Goal: Share content

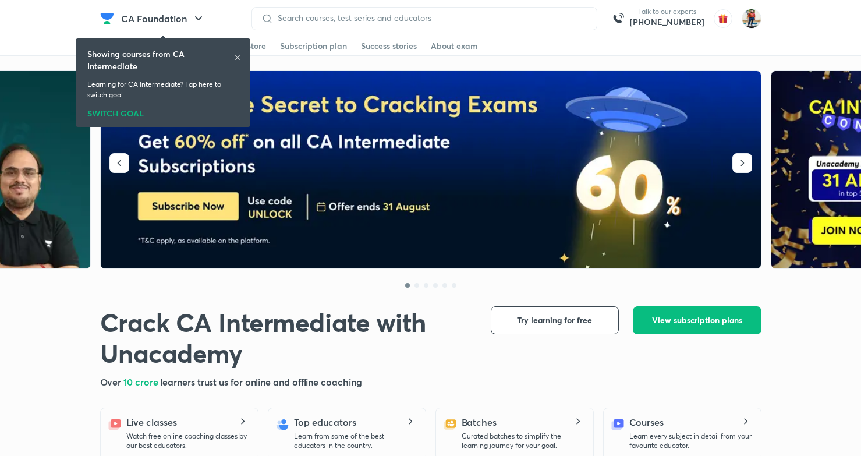
click at [239, 57] on icon at bounding box center [237, 57] width 7 height 7
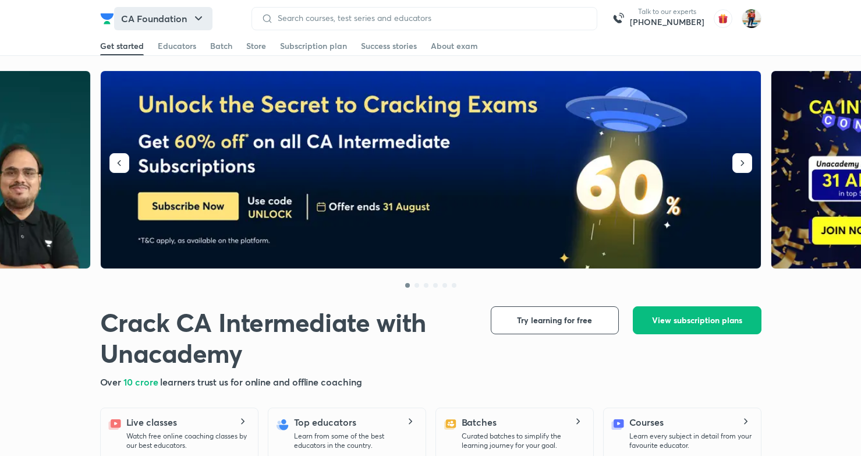
click at [198, 17] on icon "button" at bounding box center [198, 19] width 14 height 14
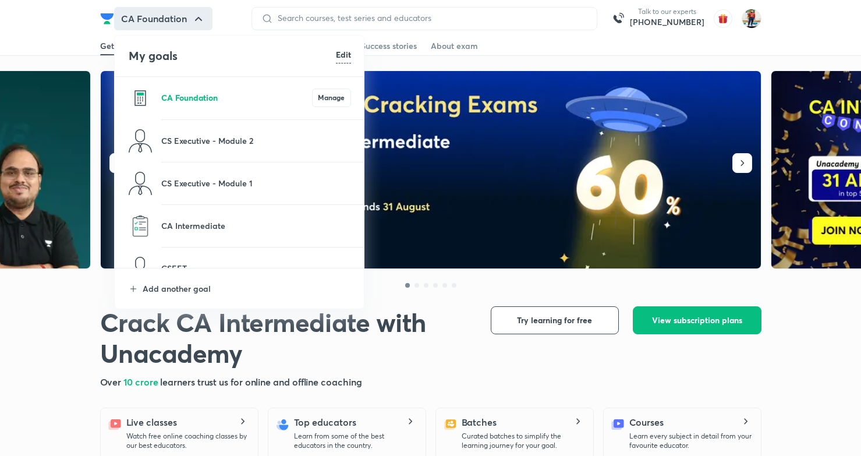
click at [221, 101] on p "CA Foundation" at bounding box center [236, 97] width 151 height 12
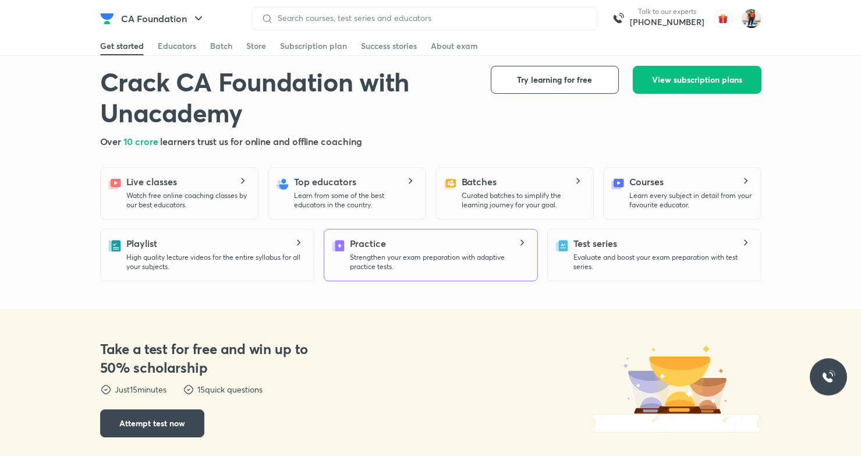
scroll to position [241, 0]
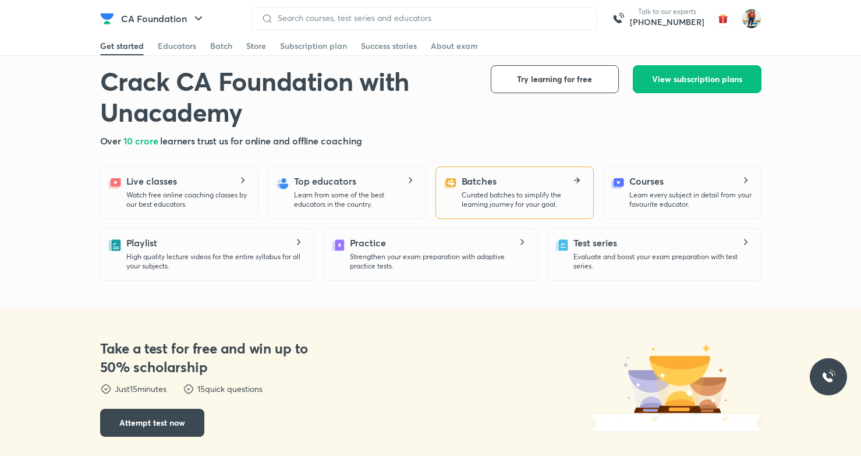
click at [478, 189] on div "Batches Curated batches to simplify the learning journey for your goal." at bounding box center [522, 191] width 122 height 35
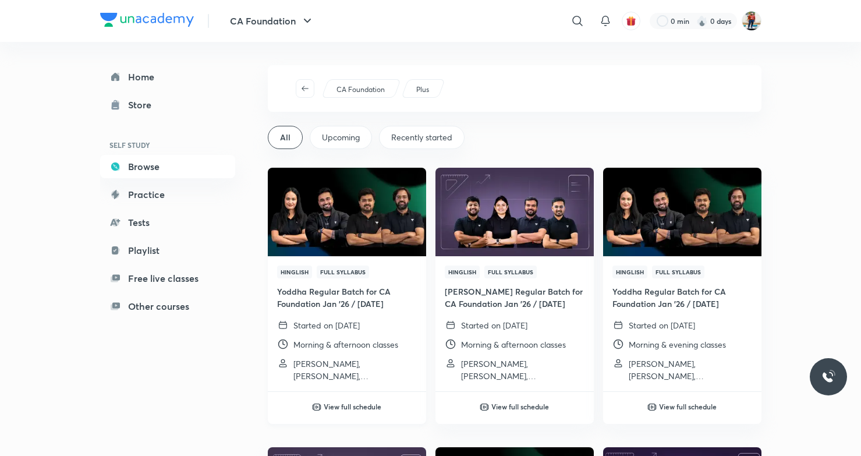
click at [330, 222] on img at bounding box center [346, 211] width 161 height 90
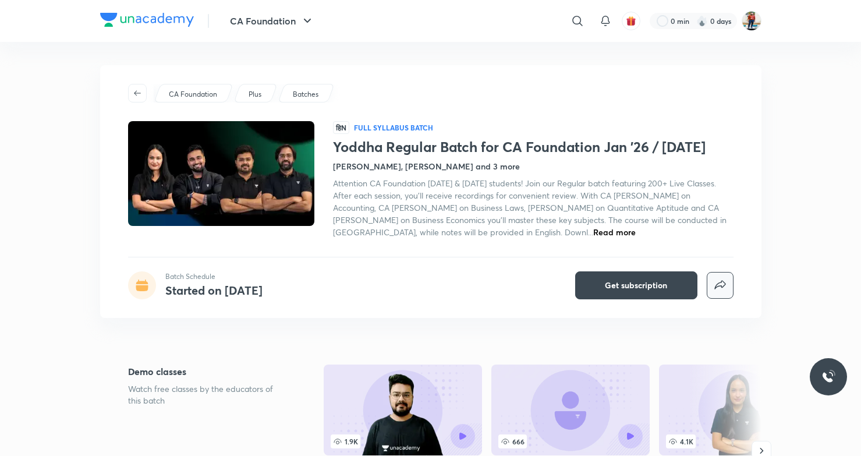
click at [718, 288] on icon "button" at bounding box center [720, 285] width 14 height 14
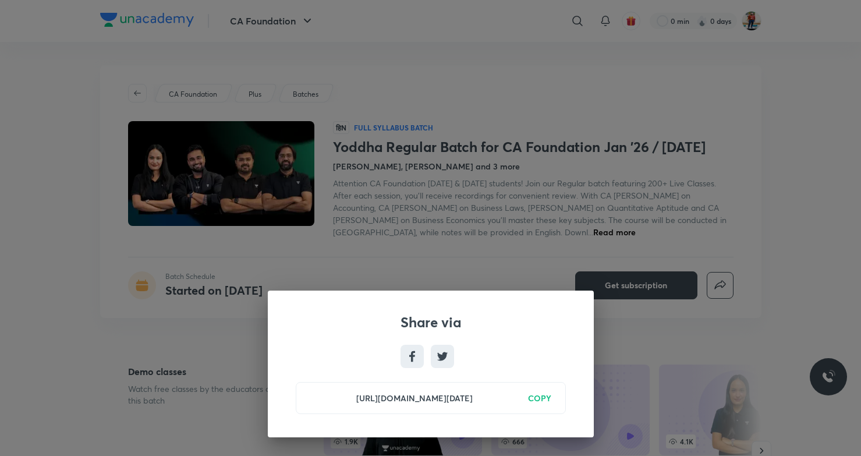
click at [541, 395] on h6 "COPY" at bounding box center [539, 398] width 23 height 12
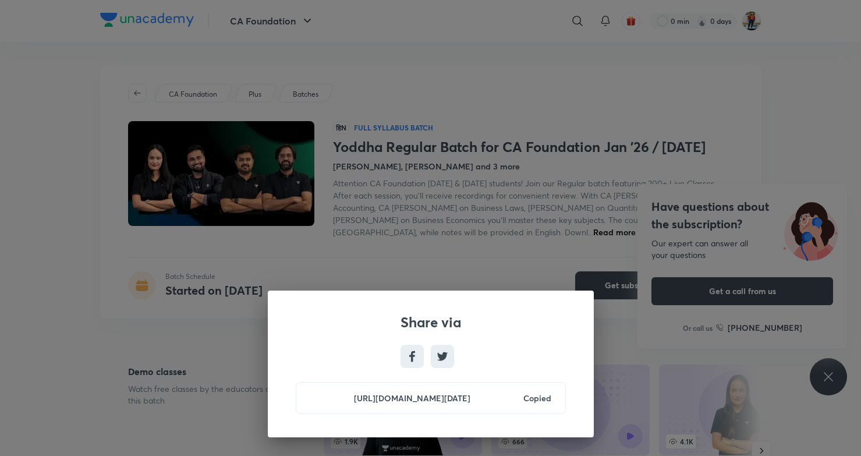
click at [438, 290] on div "Share via [URL][DOMAIN_NAME][DATE] Copied" at bounding box center [430, 228] width 861 height 456
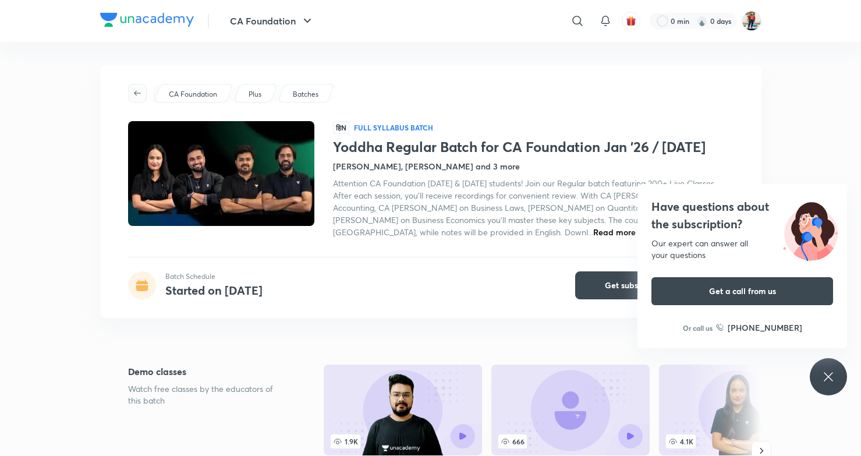
click at [141, 88] on button "button" at bounding box center [137, 93] width 19 height 19
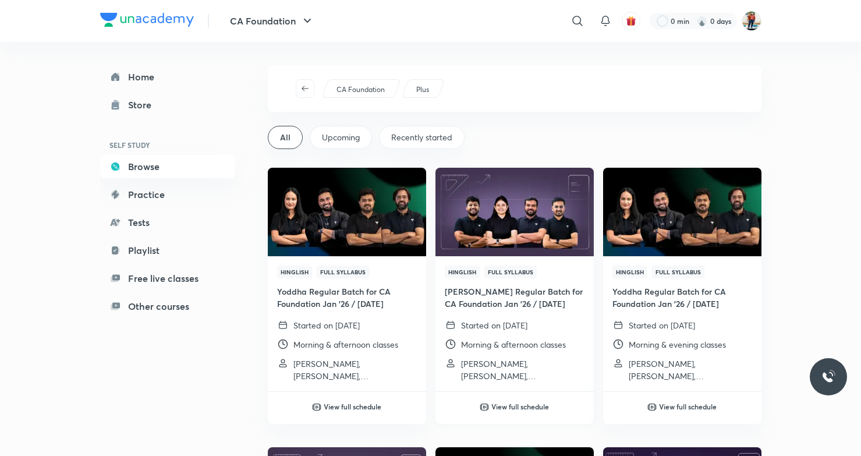
click at [539, 254] on img at bounding box center [514, 211] width 161 height 90
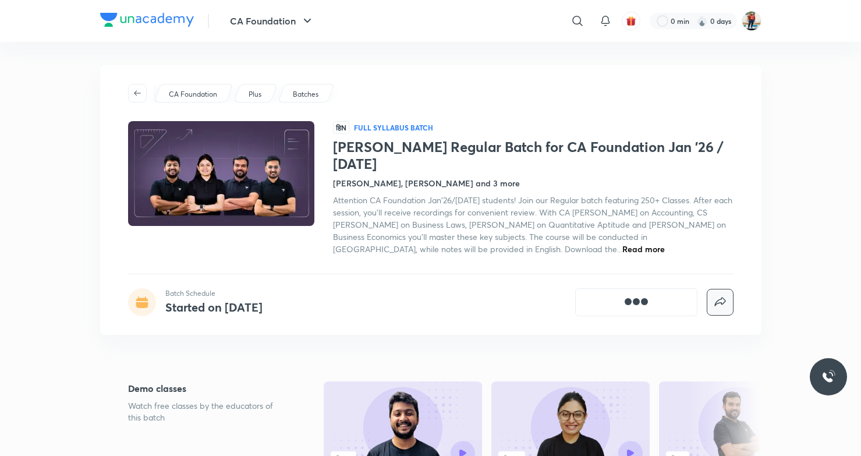
click at [720, 295] on icon "button" at bounding box center [720, 302] width 14 height 14
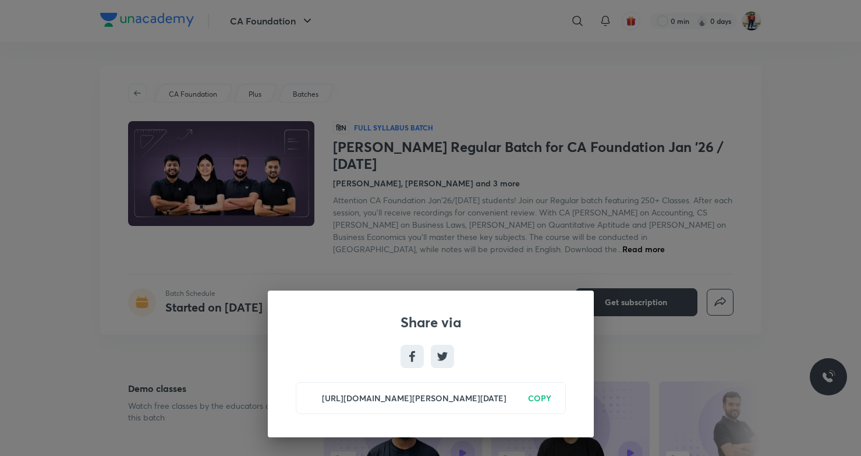
click at [544, 397] on h6 "COPY" at bounding box center [539, 398] width 23 height 12
